Goal: Contribute content: Add original content to the website for others to see

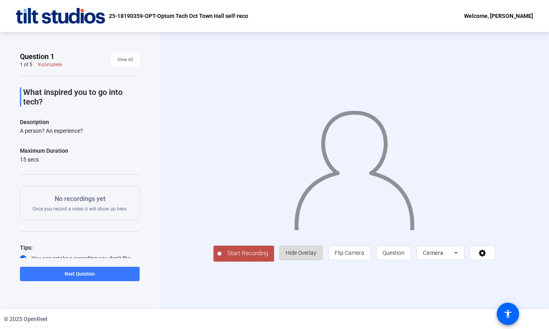
click at [322, 263] on span at bounding box center [301, 252] width 43 height 19
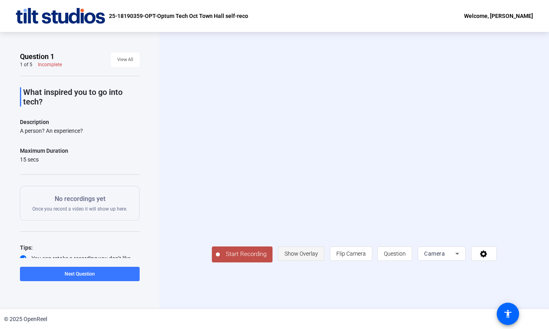
click at [324, 263] on span at bounding box center [300, 253] width 45 height 19
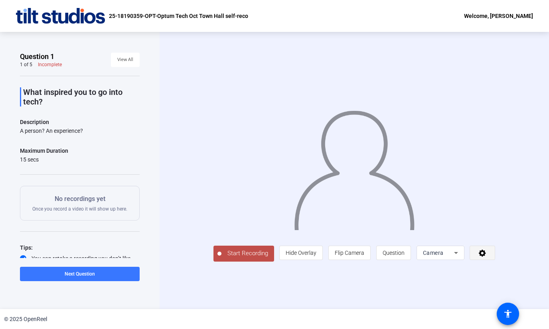
click at [487, 257] on icon at bounding box center [482, 253] width 9 height 8
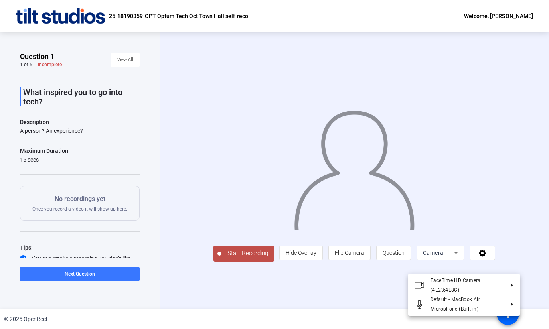
click at [294, 305] on div at bounding box center [274, 164] width 549 height 329
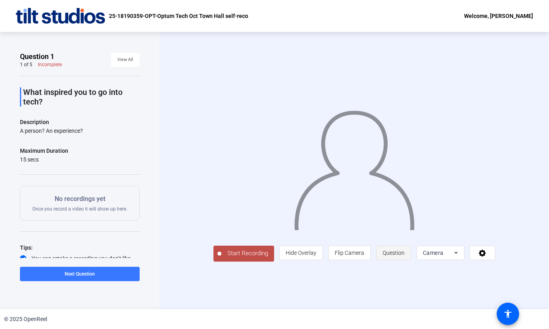
click at [405, 256] on span "Question" at bounding box center [394, 253] width 22 height 6
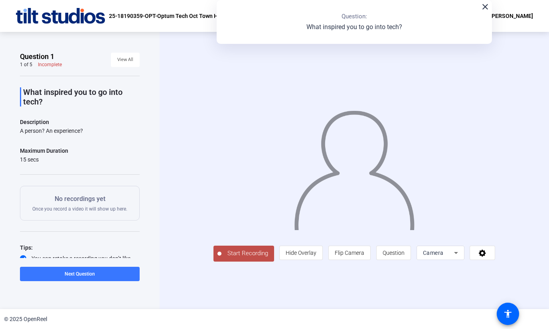
click at [223, 258] on span "Start Recording" at bounding box center [247, 253] width 53 height 9
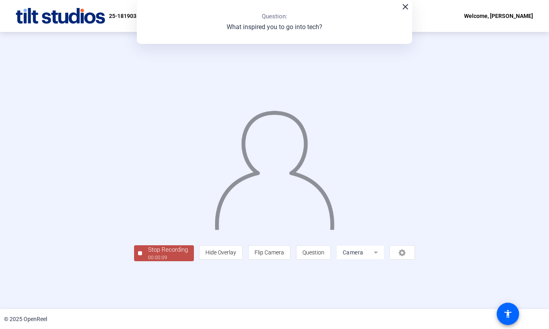
click at [148, 261] on div "00:00:09" at bounding box center [168, 257] width 40 height 7
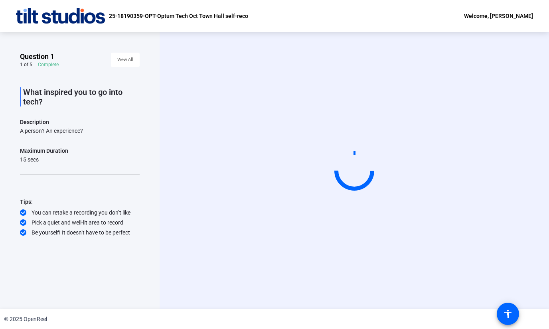
click at [311, 150] on video at bounding box center [354, 170] width 120 height 67
click at [340, 203] on video at bounding box center [354, 170] width 120 height 67
click at [117, 53] on span at bounding box center [125, 59] width 29 height 19
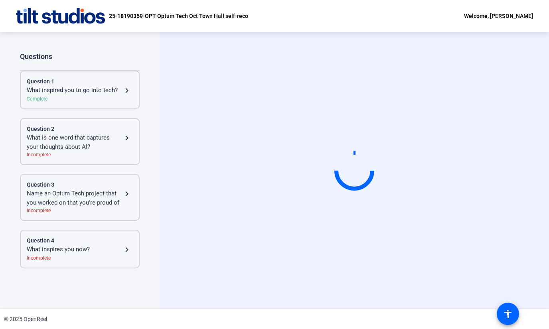
click at [90, 125] on div "Question 2" at bounding box center [80, 129] width 106 height 8
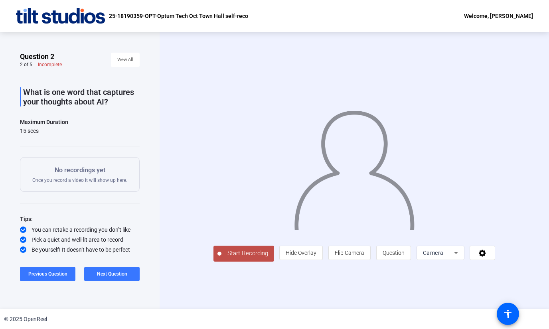
click at [234, 258] on span "Start Recording" at bounding box center [247, 253] width 53 height 9
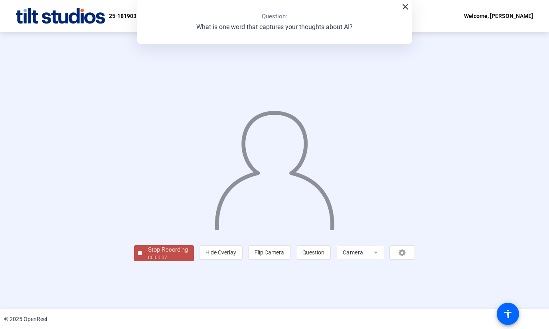
click at [148, 255] on div "Stop Recording" at bounding box center [168, 249] width 40 height 9
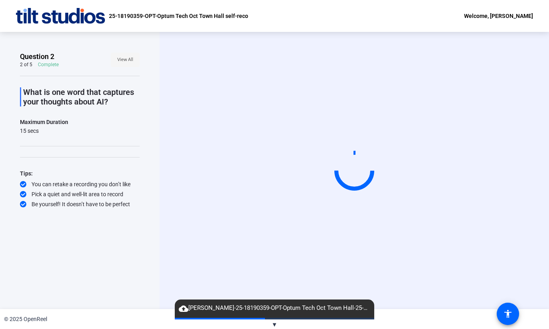
click at [131, 62] on span "View All" at bounding box center [125, 60] width 16 height 12
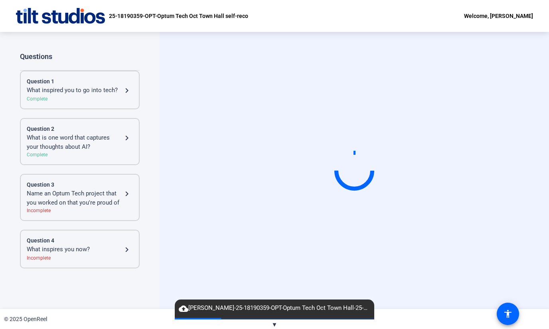
click at [97, 139] on div "What is one word that captures your thoughts about AI?" at bounding box center [74, 142] width 95 height 18
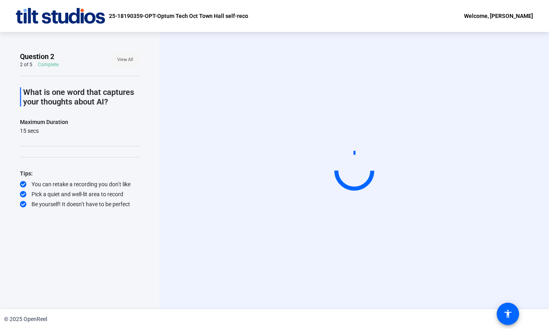
click at [129, 61] on span "View All" at bounding box center [125, 60] width 16 height 12
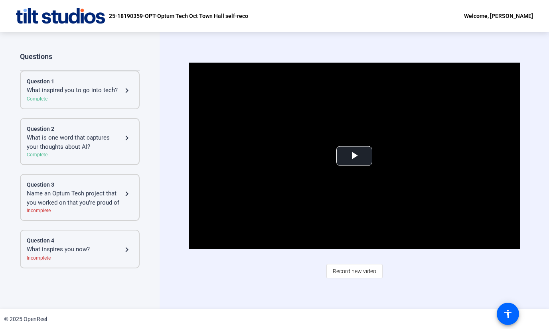
click at [100, 128] on div "Question 2" at bounding box center [80, 129] width 106 height 8
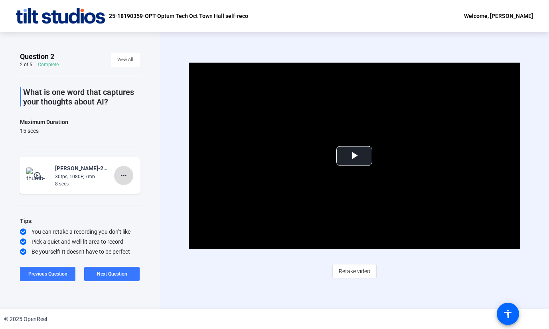
click at [128, 174] on mat-icon "more_horiz" at bounding box center [124, 176] width 10 height 10
click at [136, 194] on span "Delete clip" at bounding box center [136, 193] width 32 height 10
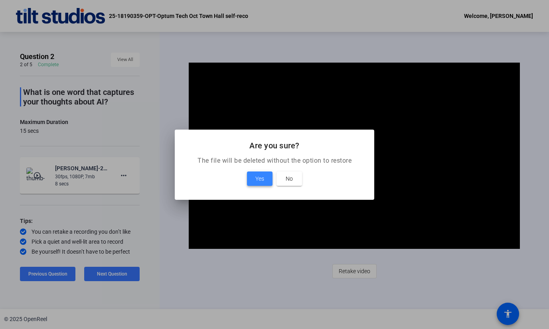
click at [267, 180] on span at bounding box center [260, 178] width 26 height 19
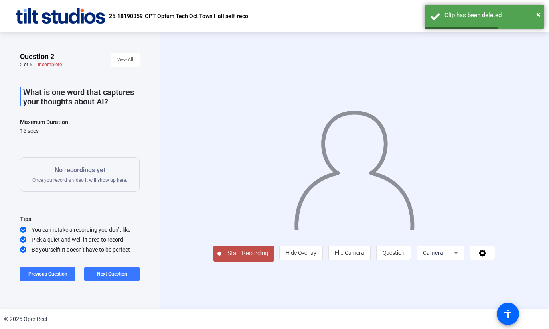
click at [85, 90] on p "What is one word that captures your thoughts about AI?" at bounding box center [81, 96] width 117 height 19
click at [230, 261] on button "Start Recording" at bounding box center [243, 254] width 61 height 16
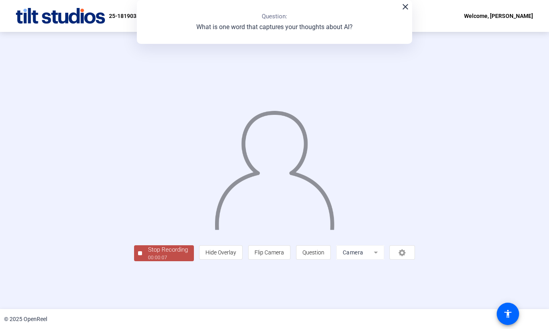
click at [148, 255] on div "Stop Recording" at bounding box center [168, 249] width 40 height 9
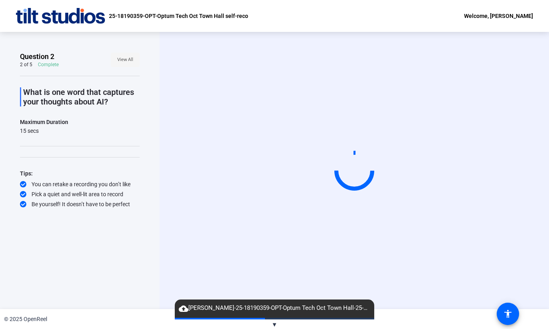
click at [126, 55] on span "View All" at bounding box center [125, 60] width 16 height 12
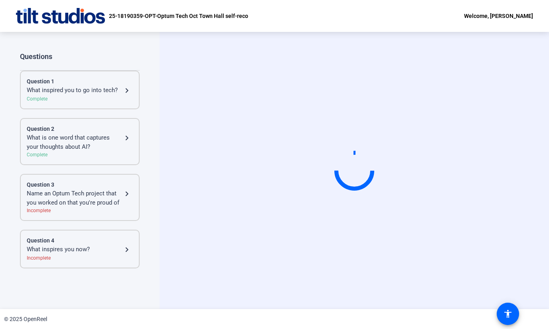
click at [91, 95] on div "Question 1 What inspired you to go into tech? navigate_next Complete" at bounding box center [80, 89] width 106 height 25
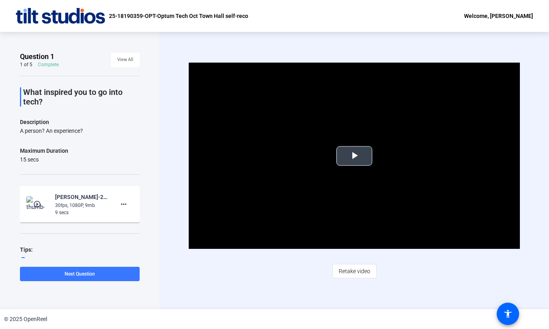
click at [354, 156] on span "Video Player" at bounding box center [354, 156] width 0 height 0
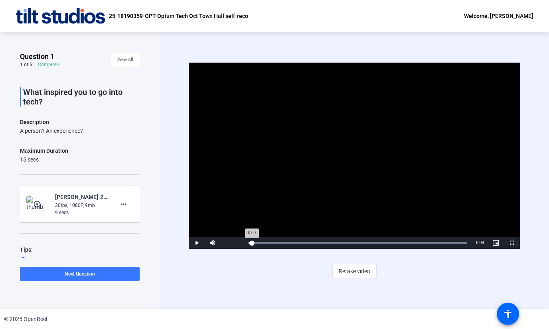
click at [251, 248] on div "Loaded : 100.00% 0:00 0:00" at bounding box center [358, 243] width 226 height 12
click at [199, 243] on span "Video Player" at bounding box center [197, 243] width 16 height 0
